Goal: Task Accomplishment & Management: Complete application form

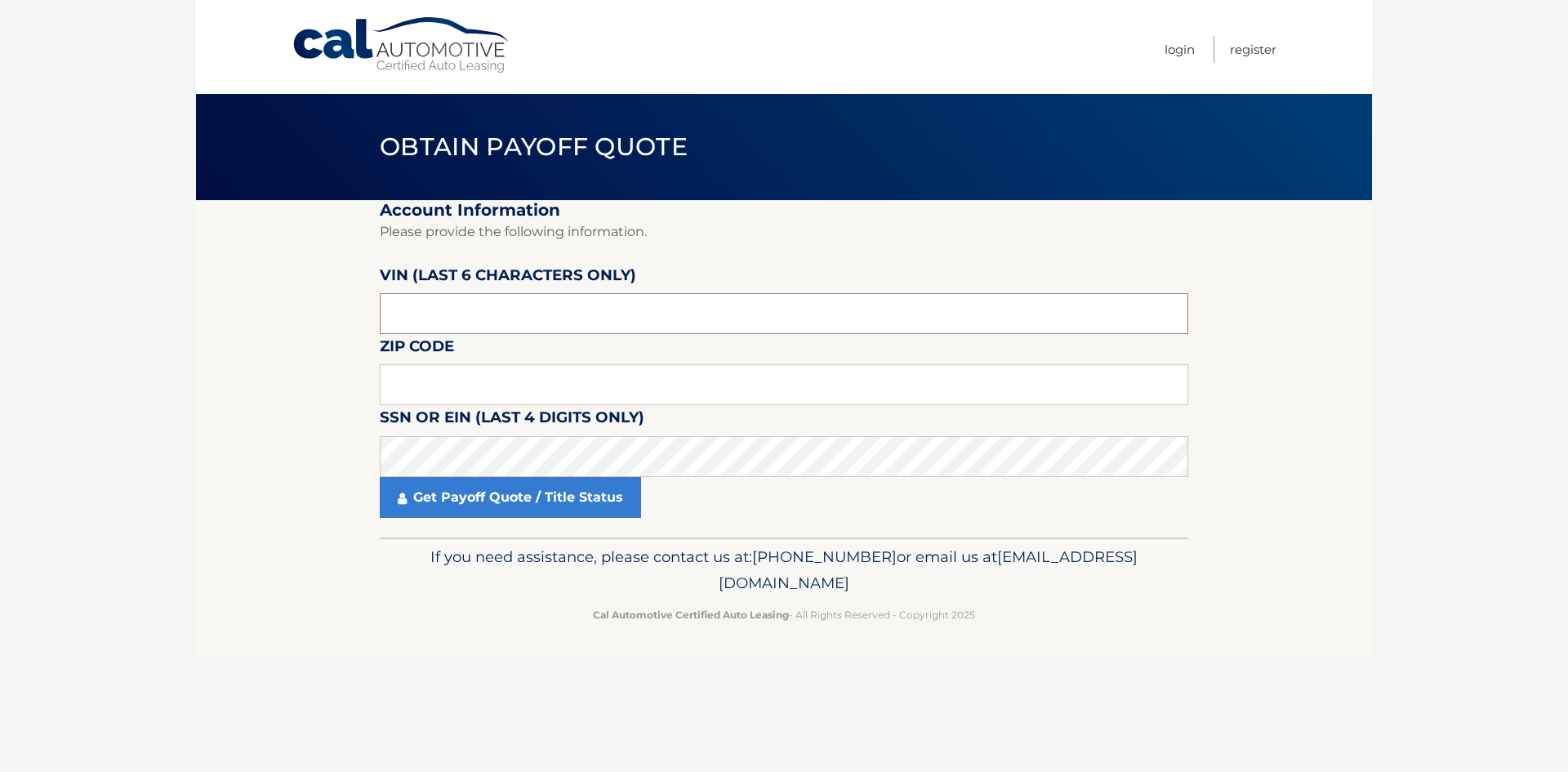
click at [463, 315] on input "text" at bounding box center [784, 313] width 808 height 41
type input "015502"
click at [396, 387] on input "text" at bounding box center [784, 384] width 808 height 41
click at [410, 394] on input "text" at bounding box center [784, 384] width 808 height 41
type input "33193"
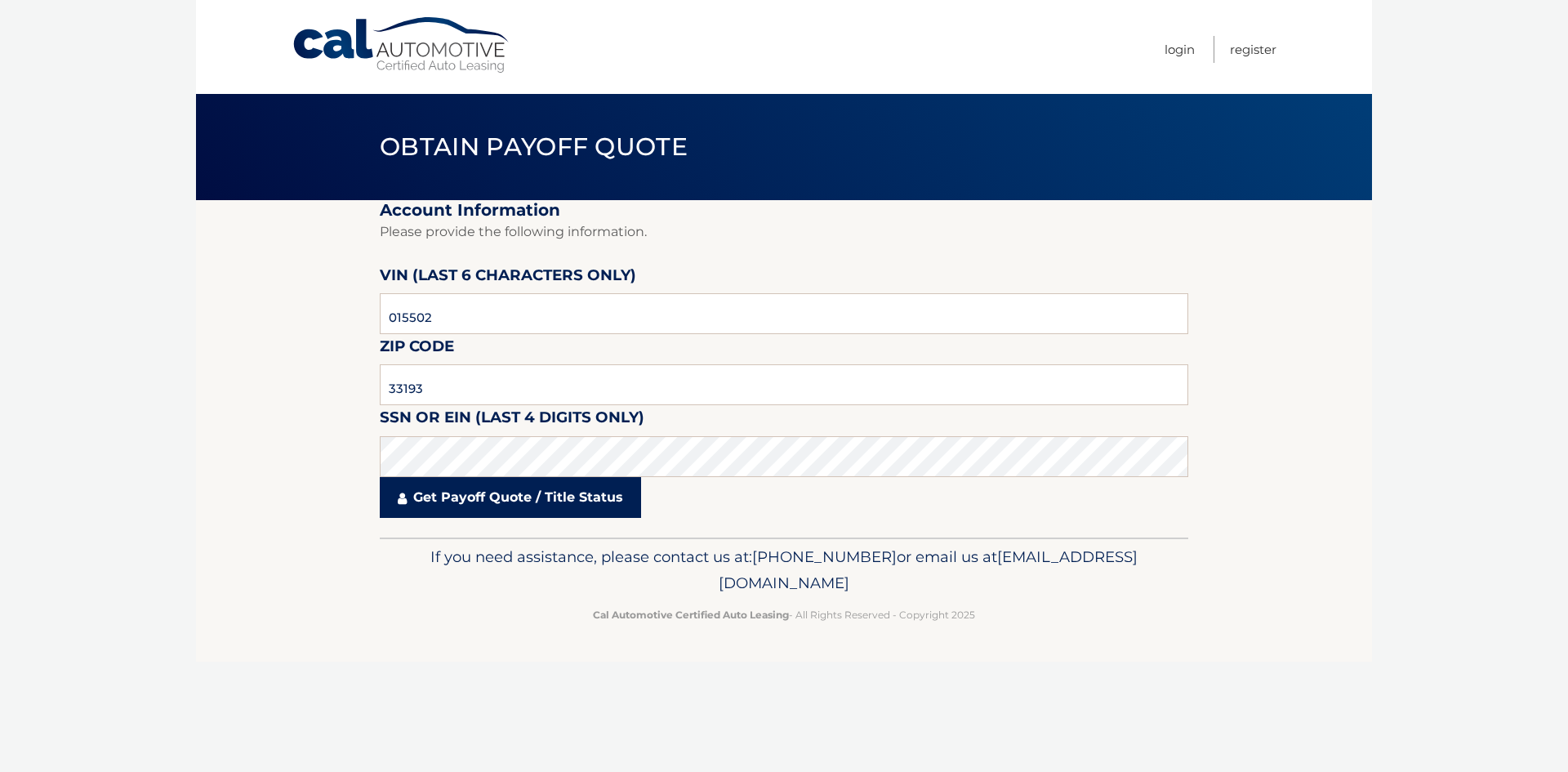
click at [550, 501] on link "Get Payoff Quote / Title Status" at bounding box center [510, 497] width 261 height 41
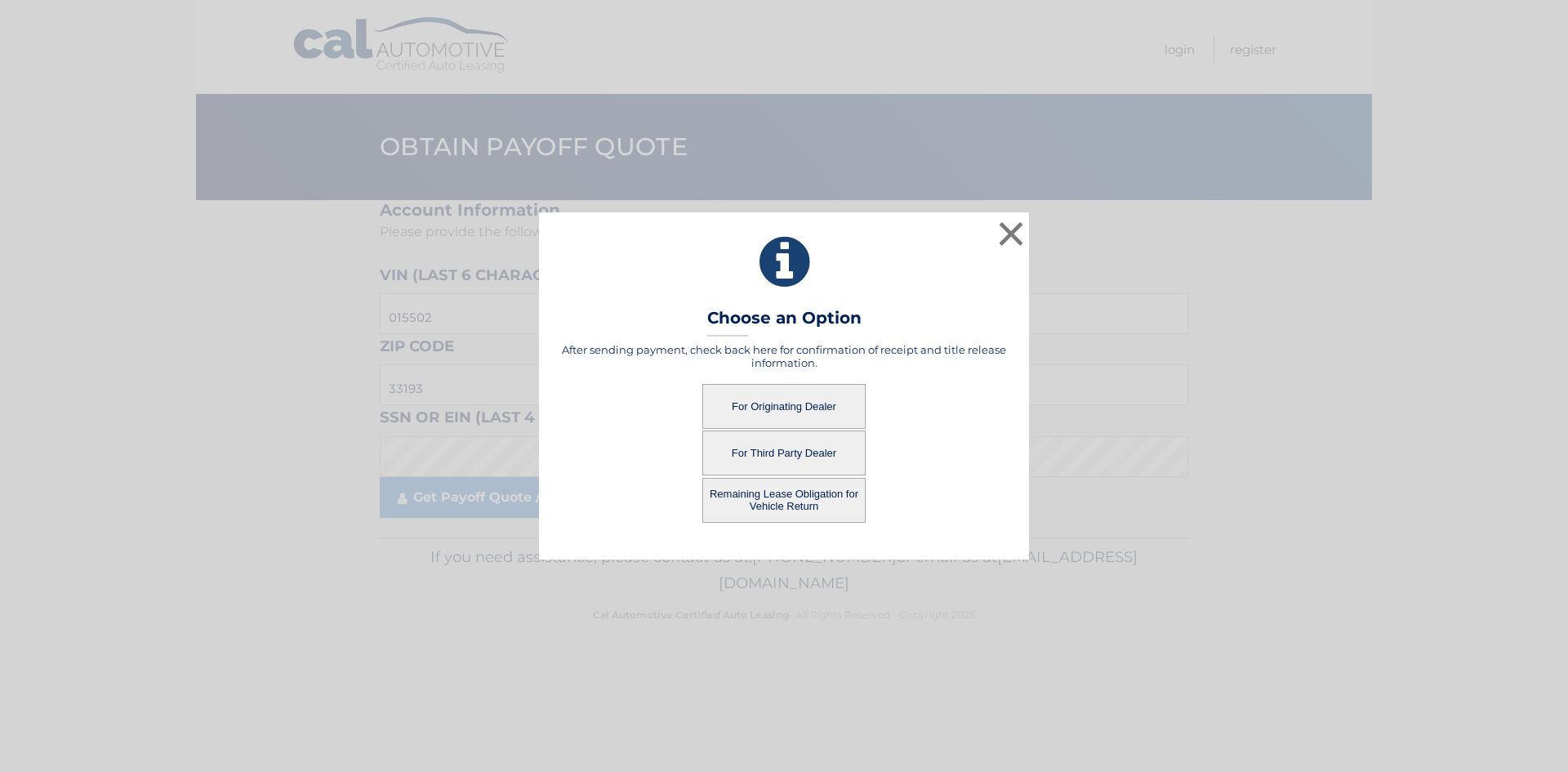
click at [785, 402] on button "For Originating Dealer" at bounding box center [784, 406] width 164 height 44
click at [748, 398] on button "For Originating Dealer" at bounding box center [784, 406] width 164 height 44
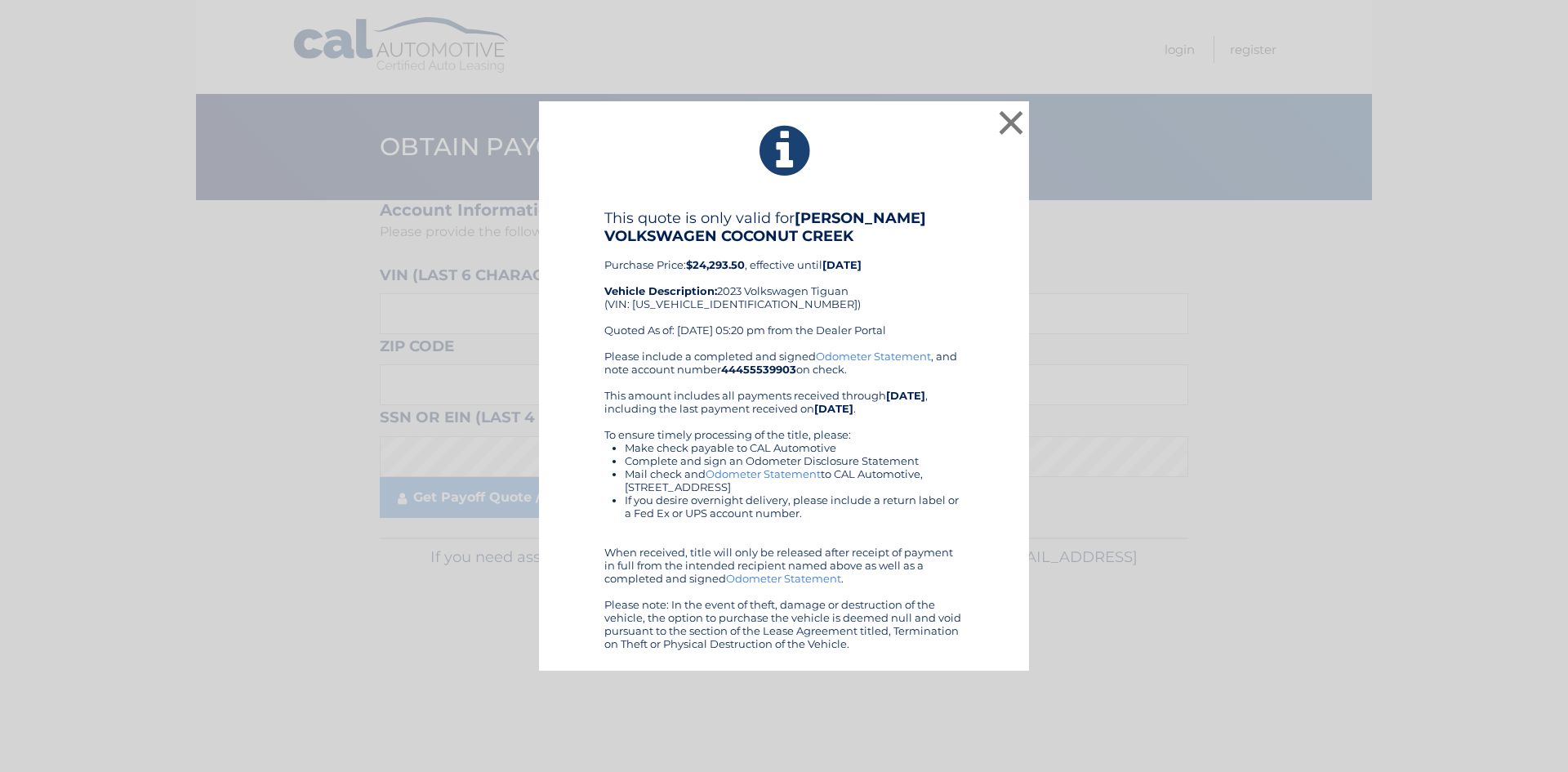
click at [1206, 430] on div "× This quote is only valid for GUNTHER VOLKSWAGEN COCONUT CREEK Purchase Price:…" at bounding box center [784, 386] width 1555 height 570
